Goal: Browse casually

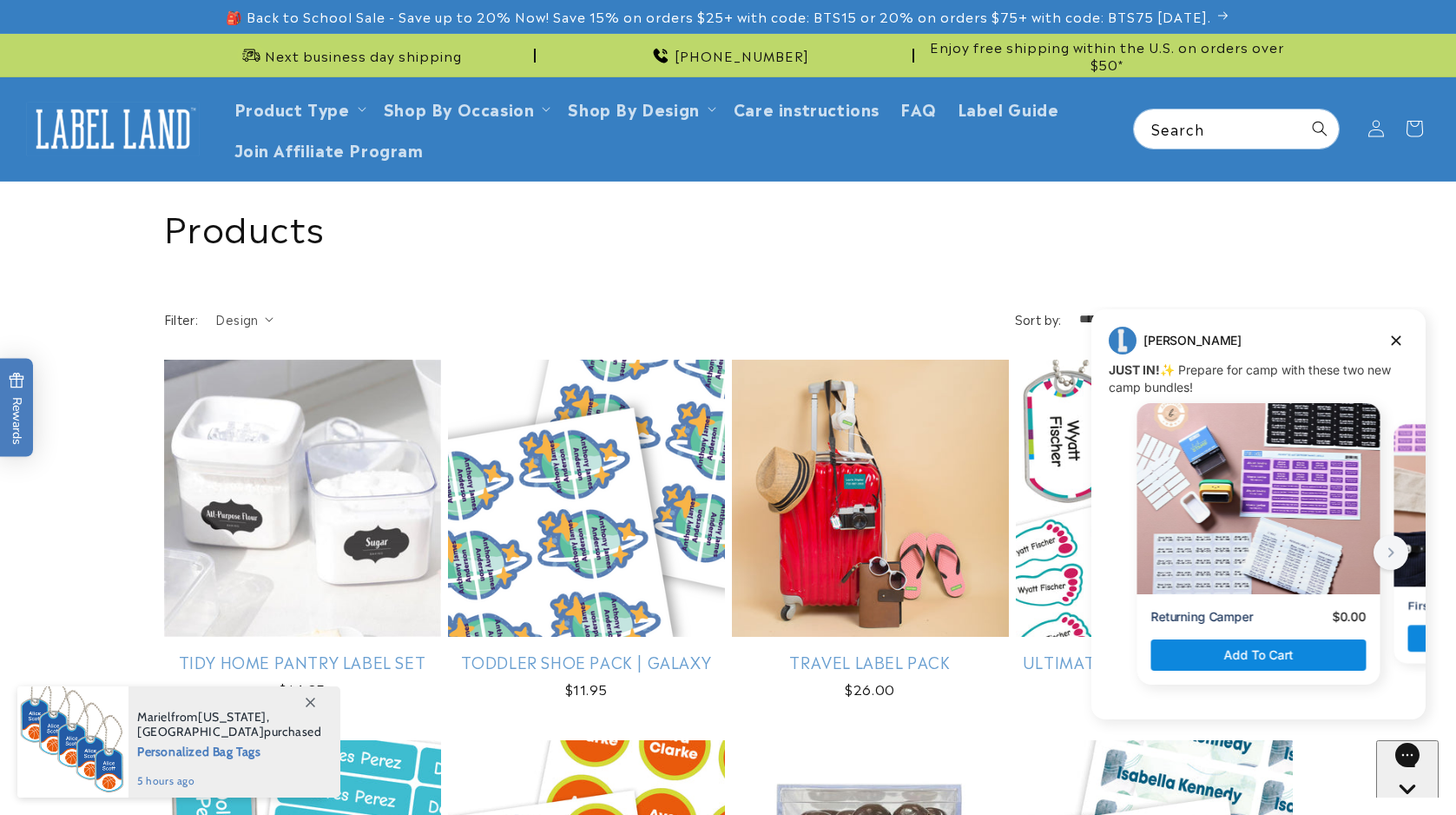
scroll to position [1502, 0]
